Goal: Download file/media

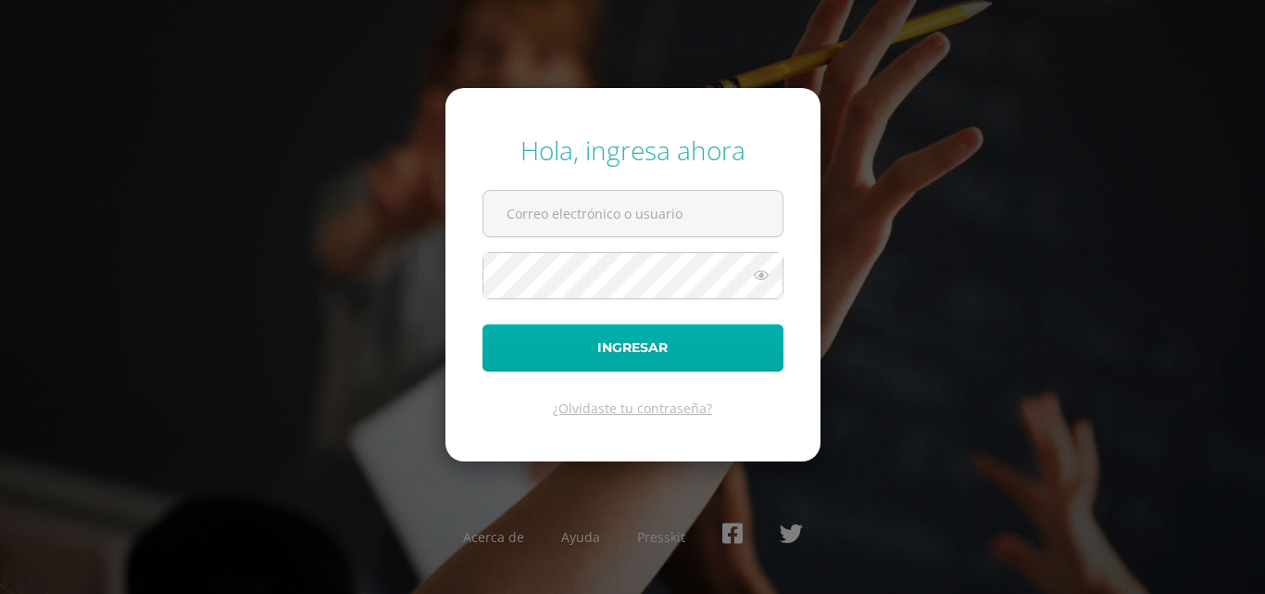
type input "[EMAIL_ADDRESS][DOMAIN_NAME]"
click at [621, 346] on button "Ingresar" at bounding box center [633, 347] width 301 height 47
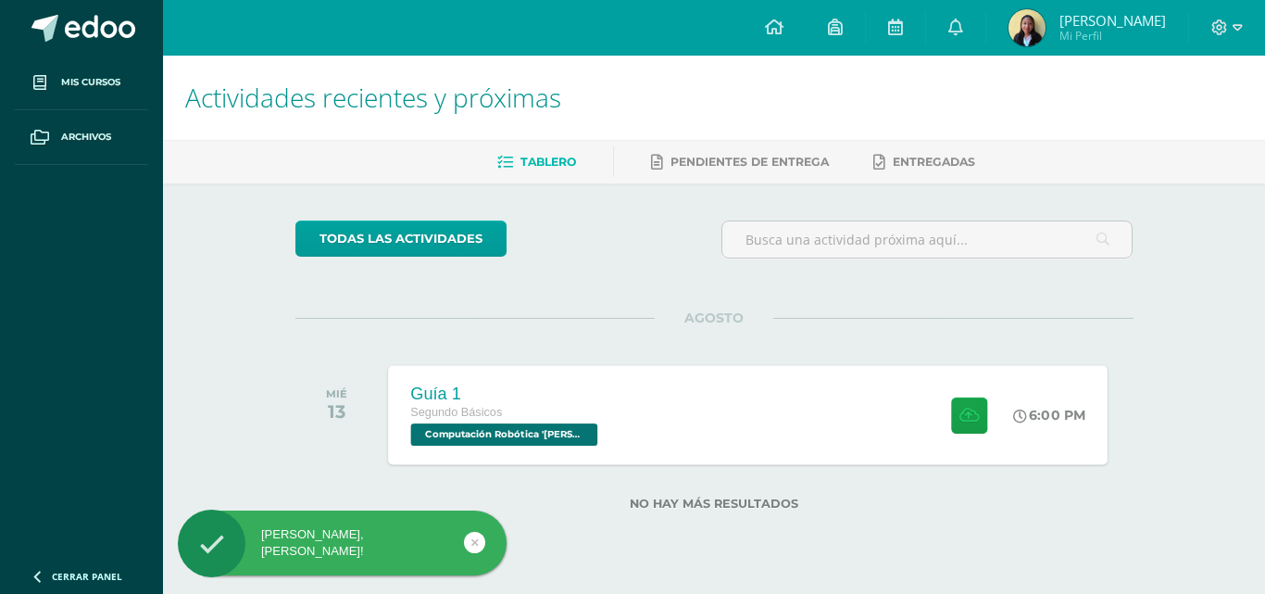
click at [799, 453] on div "Guía 1 Segundo Básicos Computación Robótica '[PERSON_NAME]' 6:00 PM Guía 1 Comp…" at bounding box center [748, 414] width 720 height 99
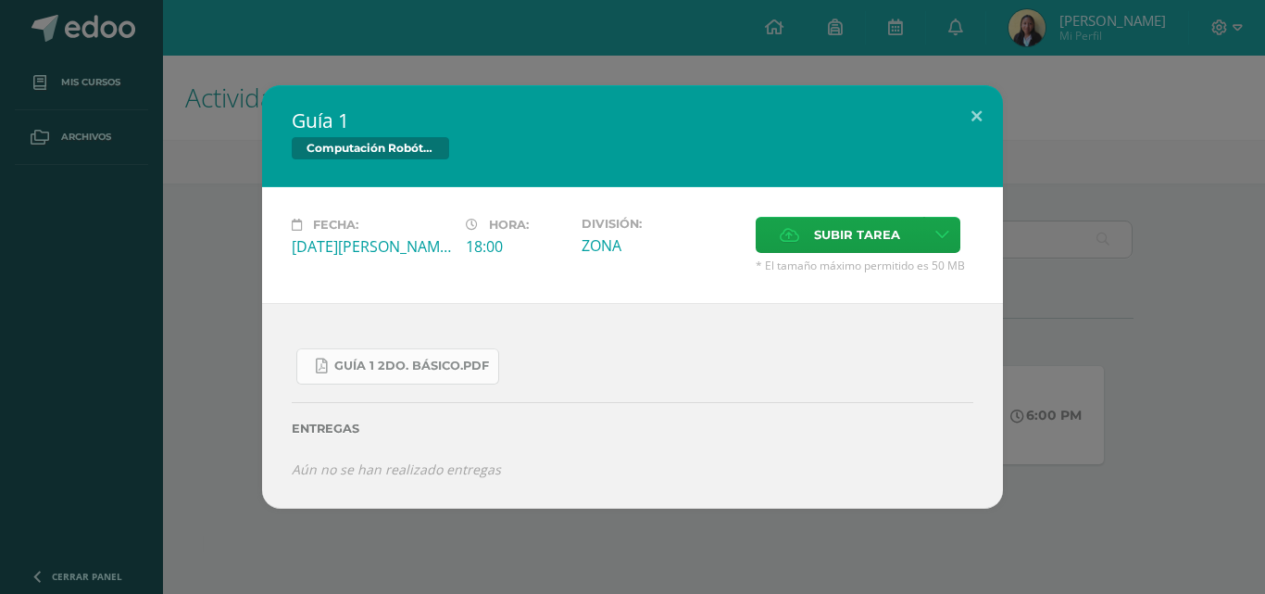
click at [404, 369] on span "Guía 1 2do. Básico.pdf" at bounding box center [411, 366] width 155 height 15
